Goal: Information Seeking & Learning: Learn about a topic

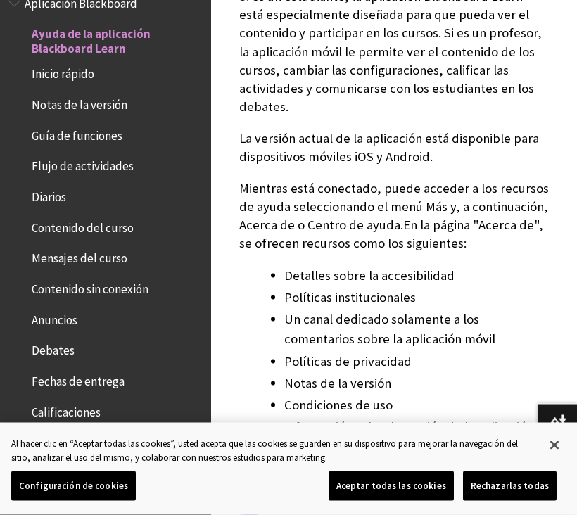
scroll to position [299, 0]
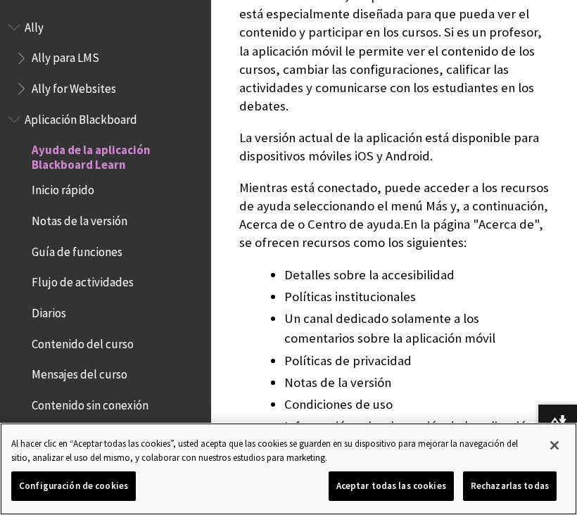
click at [569, 449] on button "Cerrar" at bounding box center [554, 445] width 31 height 31
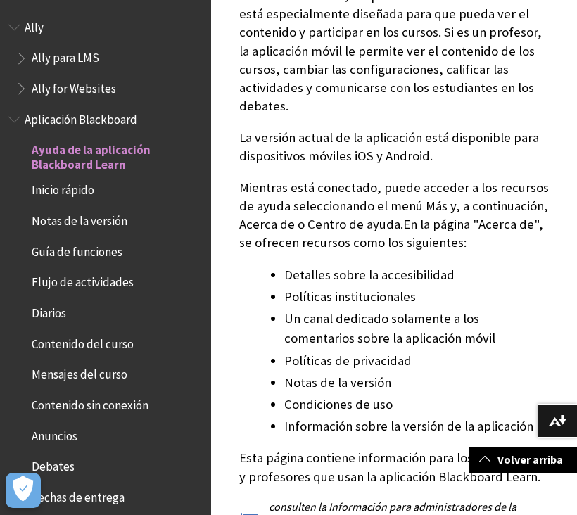
click at [246, 263] on div "Si es un estudiante, la aplicación Blackboard Learn está especialmente diseñada…" at bounding box center [394, 267] width 310 height 560
